Goal: Task Accomplishment & Management: Manage account settings

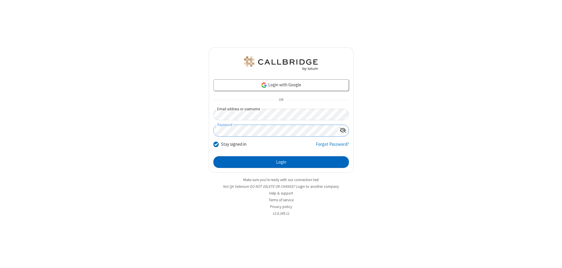
click at [281, 162] on button "Login" at bounding box center [281, 162] width 136 height 12
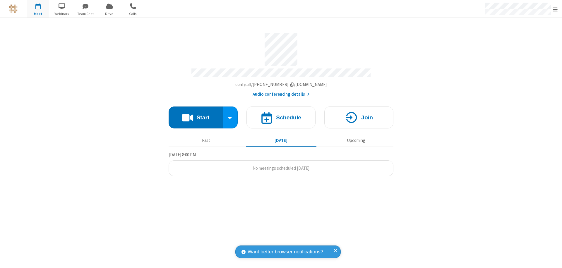
click at [555, 9] on span "Open menu" at bounding box center [555, 9] width 5 height 6
click at [521, 39] on div "Settings" at bounding box center [522, 39] width 82 height 16
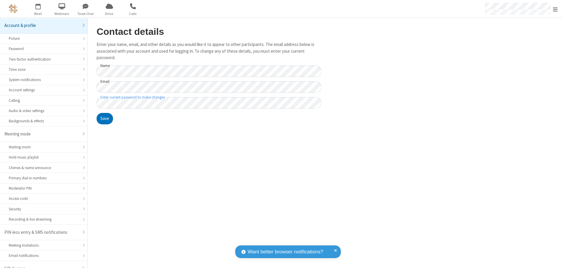
scroll to position [8, 0]
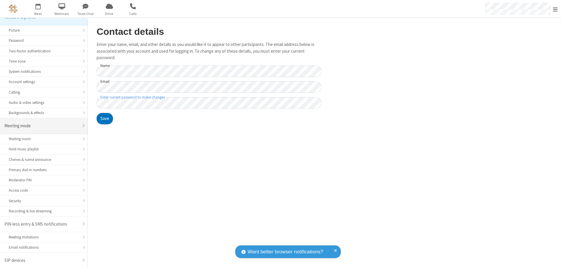
click at [42, 126] on div "Meeting mode" at bounding box center [41, 126] width 74 height 7
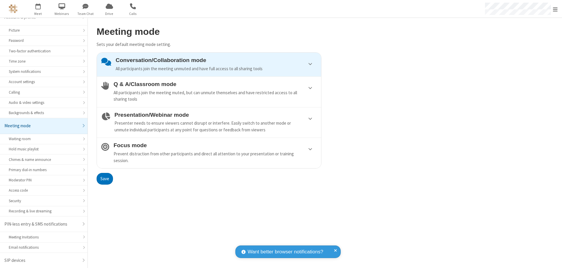
click at [209, 122] on div "Presenter needs to ensure viewers cannot disrupt or interfere. Easily switch to…" at bounding box center [215, 126] width 202 height 13
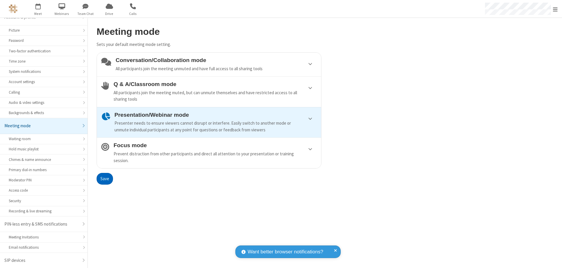
click at [105, 179] on button "Save" at bounding box center [105, 179] width 16 height 12
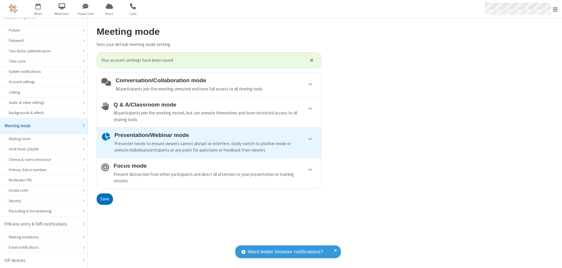
click at [555, 9] on span "Open menu" at bounding box center [555, 9] width 5 height 6
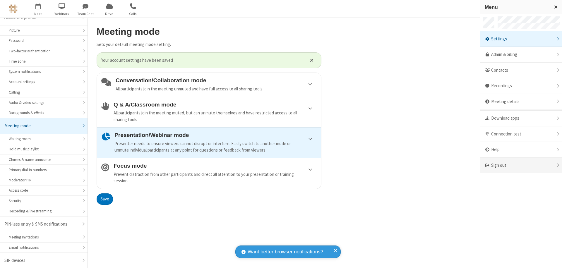
click at [521, 165] on div "Sign out" at bounding box center [522, 166] width 82 height 16
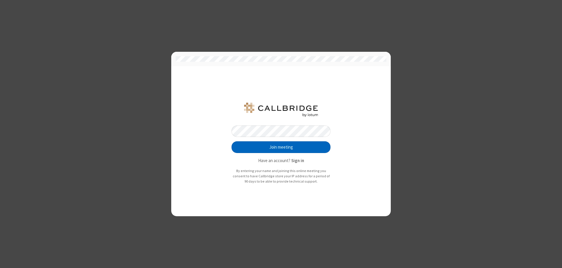
click at [281, 147] on button "Join meeting" at bounding box center [281, 147] width 99 height 12
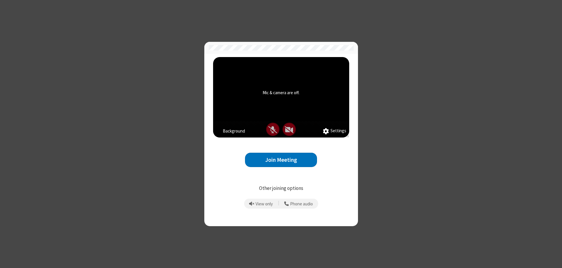
click at [281, 160] on button "Join Meeting" at bounding box center [281, 160] width 72 height 14
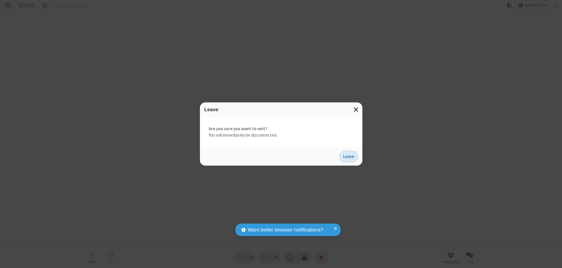
click at [349, 156] on button "Leave" at bounding box center [348, 157] width 19 height 12
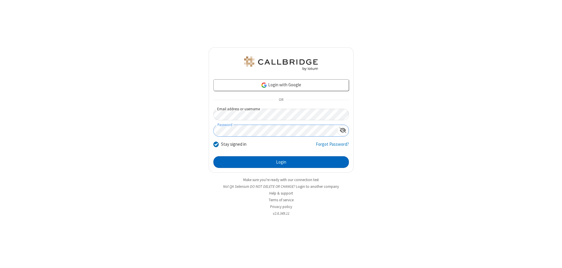
click at [281, 162] on button "Login" at bounding box center [281, 162] width 136 height 12
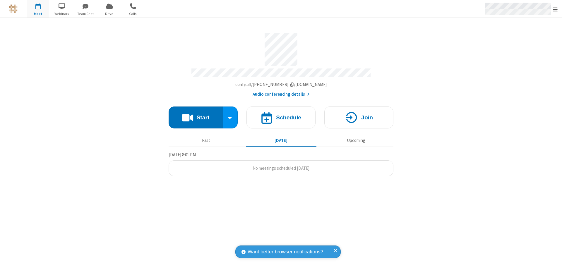
click at [555, 9] on span "Open menu" at bounding box center [555, 9] width 5 height 6
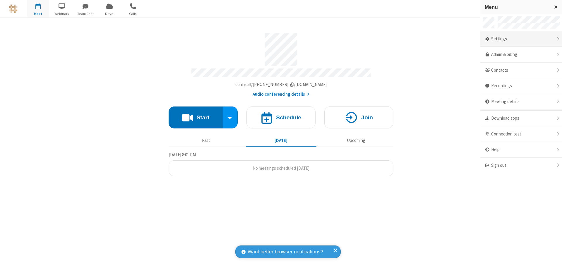
click at [521, 39] on div "Settings" at bounding box center [522, 39] width 82 height 16
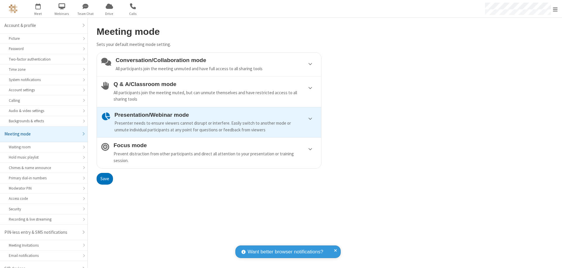
scroll to position [8, 0]
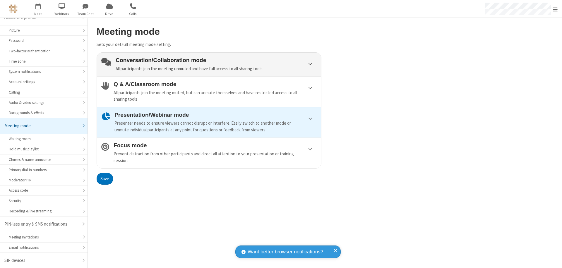
click at [209, 64] on div "Conversation/Collaboration mode All participants join the meeting unmuted and h…" at bounding box center [216, 64] width 201 height 15
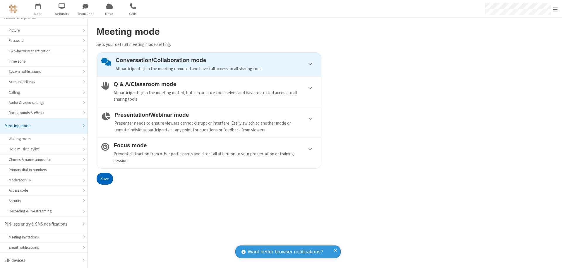
click at [105, 179] on button "Save" at bounding box center [105, 179] width 16 height 12
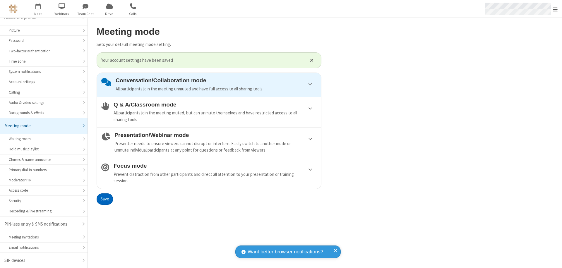
click at [555, 9] on span "Open menu" at bounding box center [555, 9] width 5 height 6
